Goal: Task Accomplishment & Management: Use online tool/utility

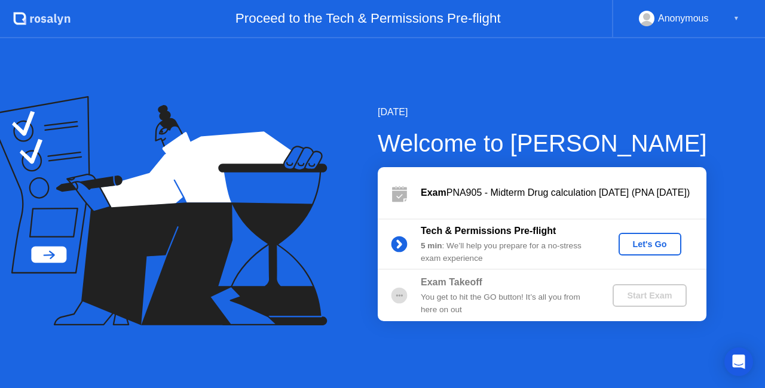
click at [653, 243] on div "Let's Go" at bounding box center [649, 245] width 53 height 10
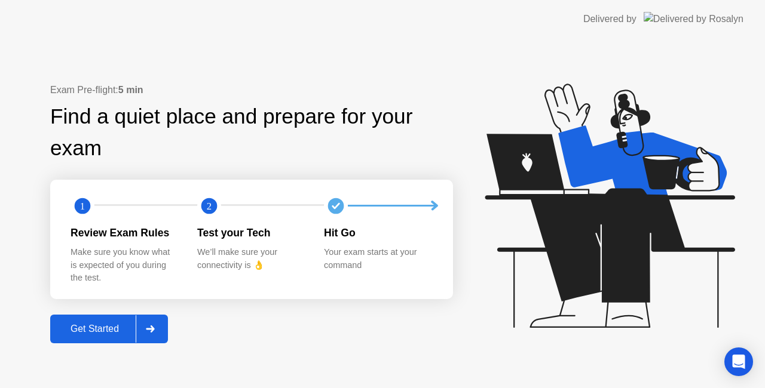
click at [84, 329] on div "Get Started" at bounding box center [95, 329] width 82 height 11
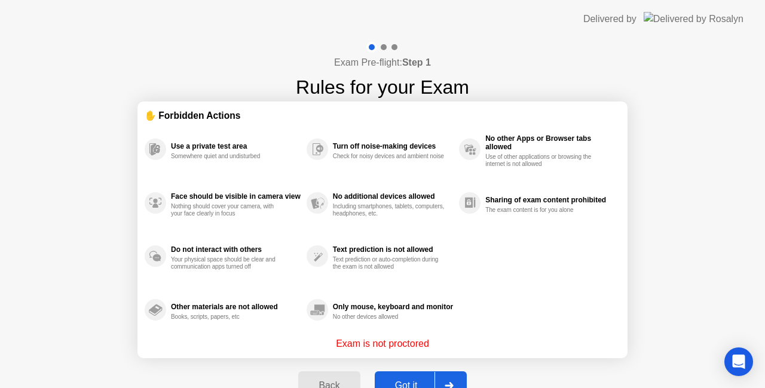
click at [411, 381] on div "Got it" at bounding box center [406, 386] width 56 height 11
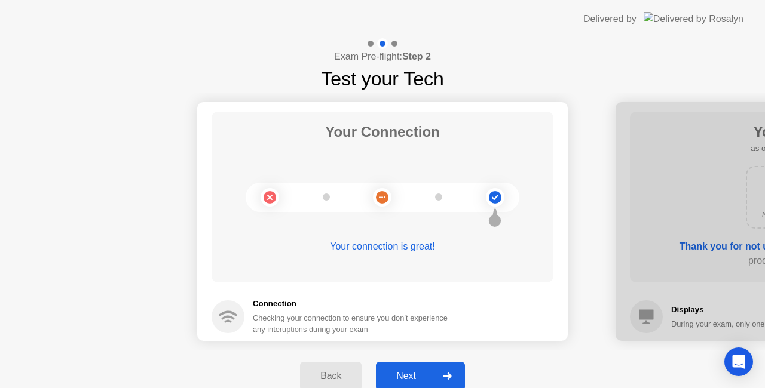
click at [408, 376] on div "Next" at bounding box center [405, 376] width 53 height 11
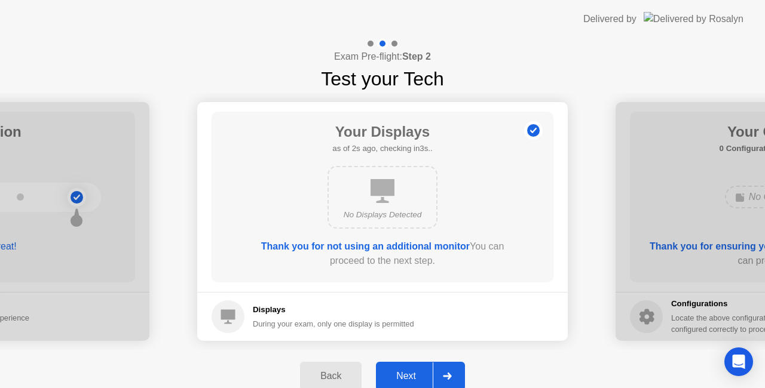
click at [420, 374] on div "Next" at bounding box center [405, 376] width 53 height 11
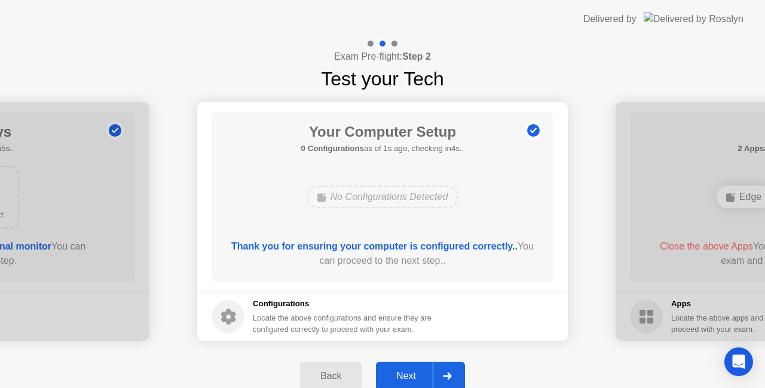
click at [418, 377] on div "Next" at bounding box center [405, 376] width 53 height 11
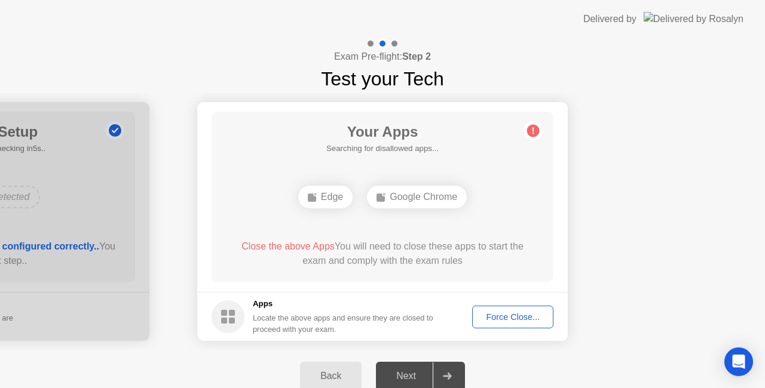
click at [420, 378] on div "Next" at bounding box center [405, 376] width 53 height 11
click at [455, 382] on div at bounding box center [447, 376] width 29 height 27
click at [411, 372] on div "Next" at bounding box center [405, 376] width 53 height 11
click at [412, 379] on div "Next" at bounding box center [405, 376] width 53 height 11
click at [516, 316] on div "Force Close..." at bounding box center [512, 318] width 73 height 10
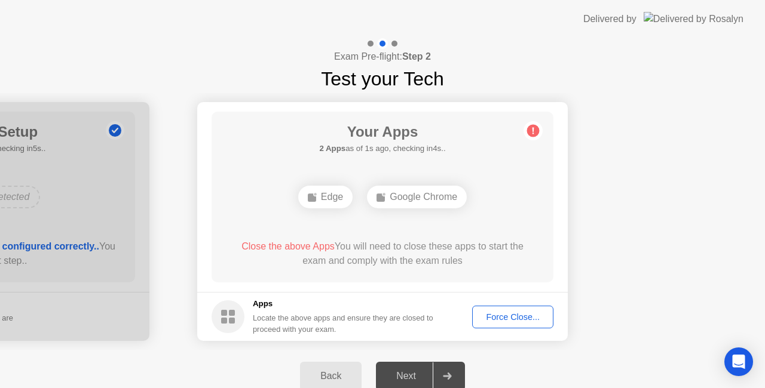
click at [512, 316] on div "Force Close..." at bounding box center [512, 318] width 73 height 10
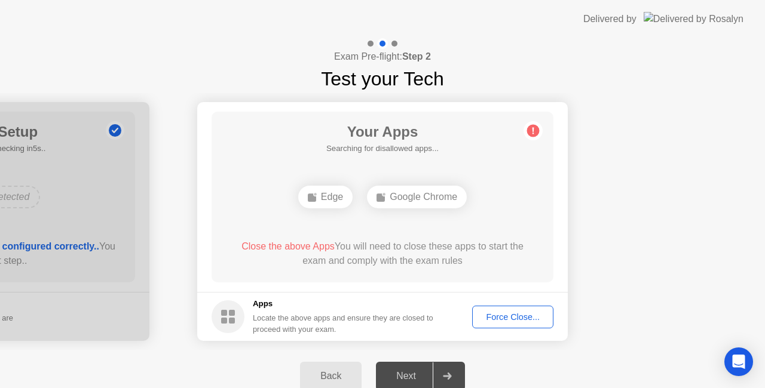
click at [449, 378] on icon at bounding box center [447, 376] width 8 height 7
click at [414, 374] on div "Next" at bounding box center [405, 376] width 53 height 11
click at [527, 313] on div "Force Close..." at bounding box center [512, 318] width 73 height 10
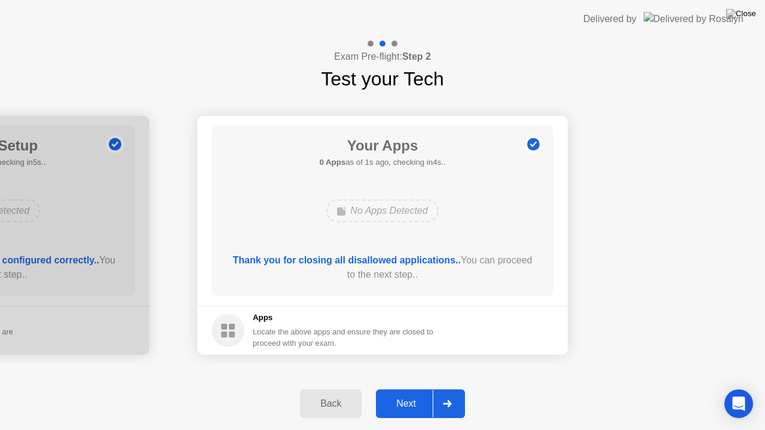
click at [411, 388] on button "Next" at bounding box center [420, 404] width 89 height 29
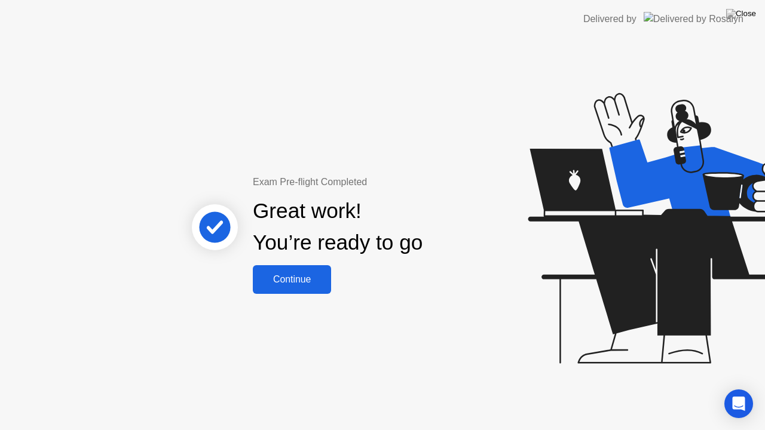
click at [311, 281] on div "Continue" at bounding box center [291, 279] width 71 height 11
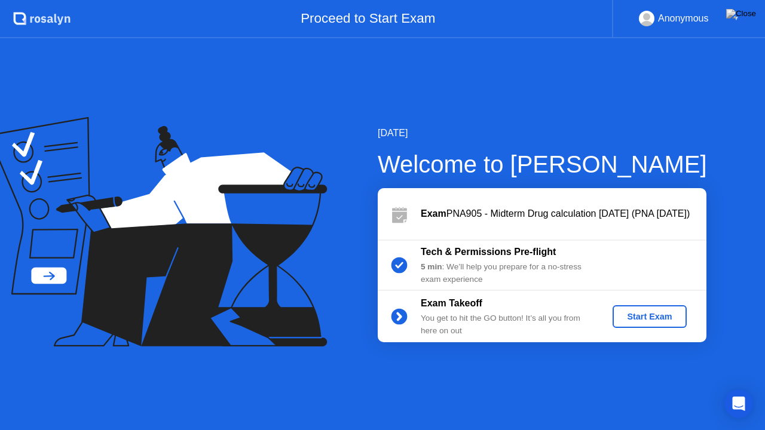
click at [652, 319] on div "Start Exam" at bounding box center [649, 317] width 64 height 10
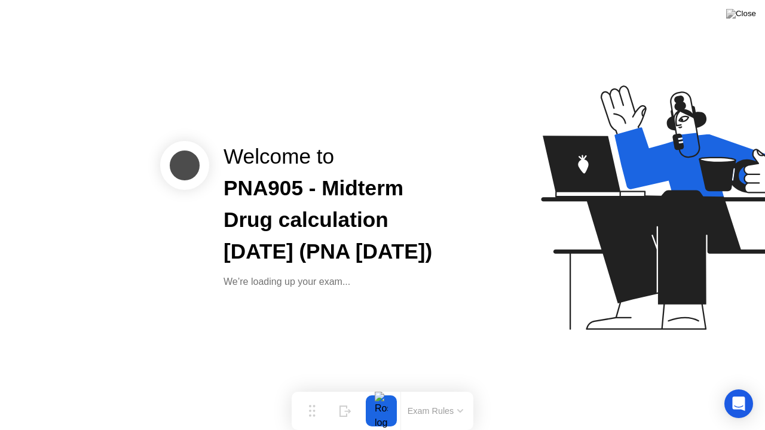
click at [510, 301] on icon at bounding box center [663, 213] width 308 height 306
